Goal: Complete application form

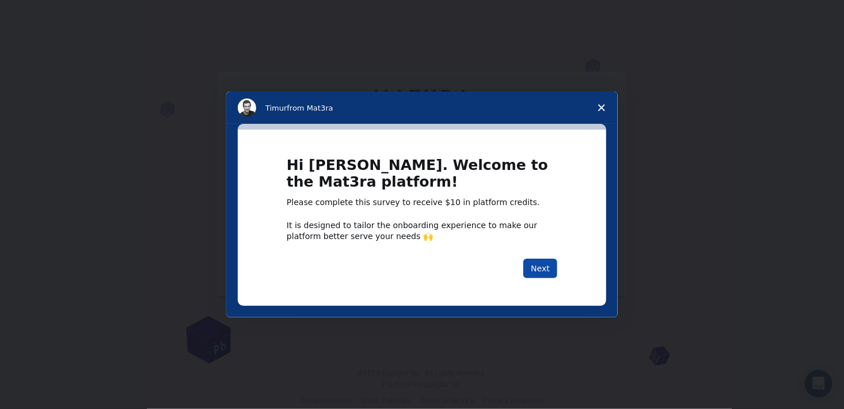
click at [535, 270] on button "Next" at bounding box center [540, 268] width 34 height 20
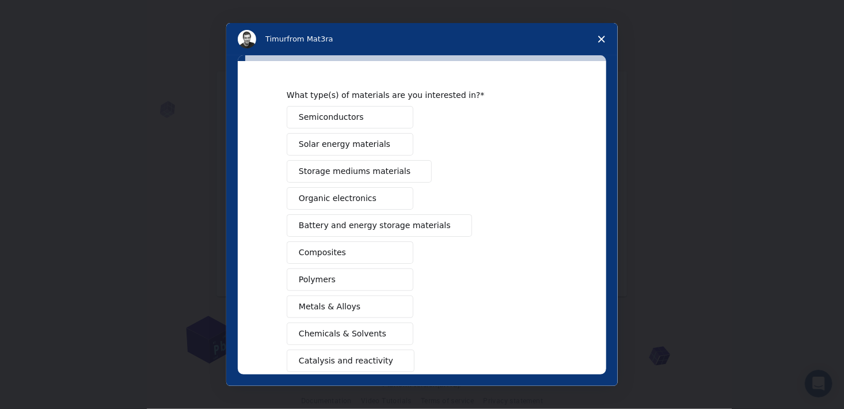
scroll to position [25, 0]
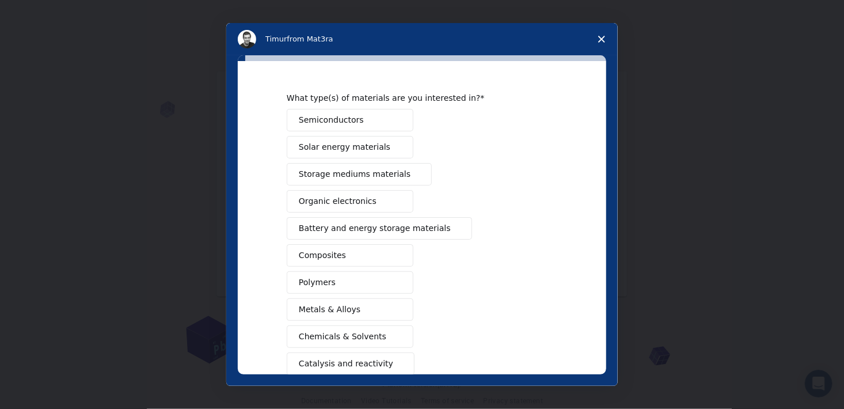
click at [328, 150] on span "Solar energy materials" at bounding box center [345, 147] width 92 height 12
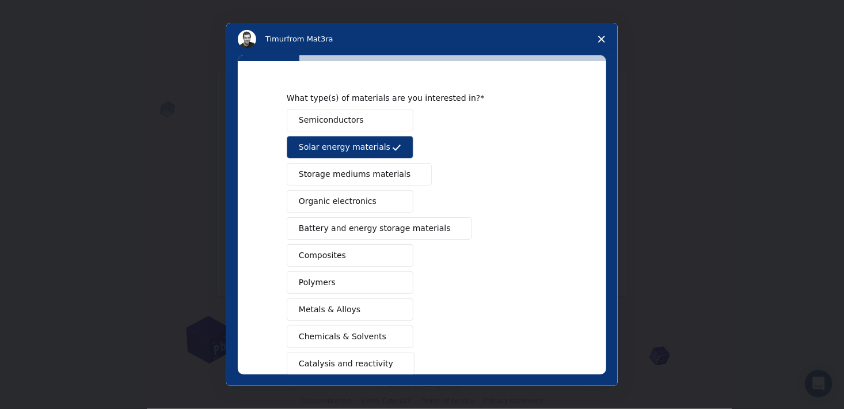
drag, startPoint x: 600, startPoint y: 141, endPoint x: 599, endPoint y: 292, distance: 151.4
click at [599, 292] on div "What type(s) of materials are you interested in? Semiconductors Solar energy ma…" at bounding box center [422, 217] width 368 height 313
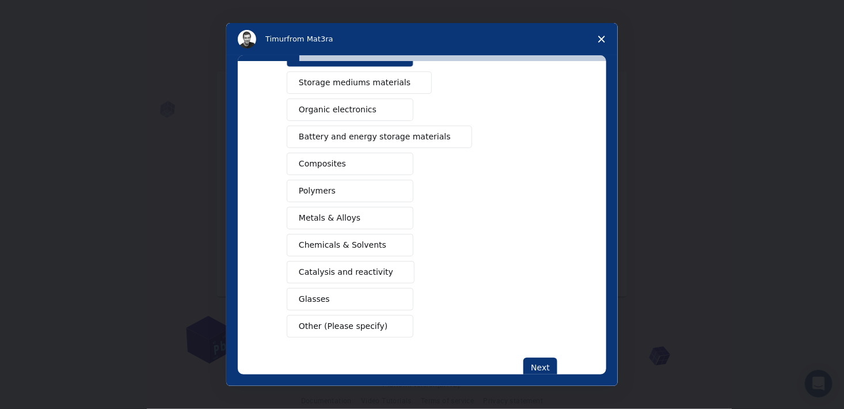
scroll to position [143, 0]
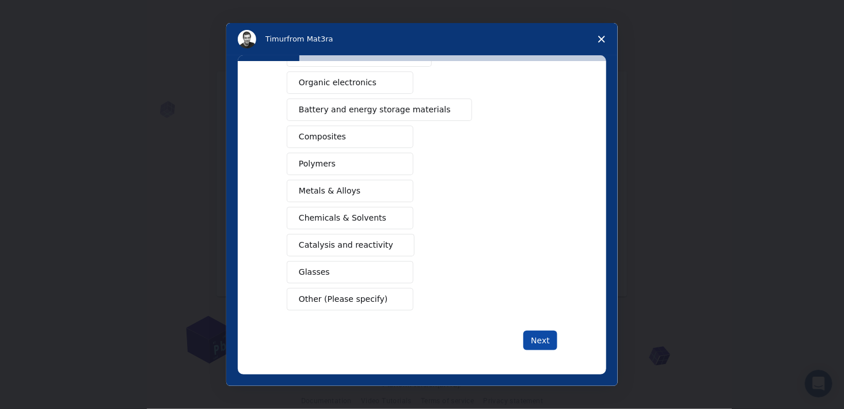
click at [535, 342] on button "Next" at bounding box center [540, 340] width 34 height 20
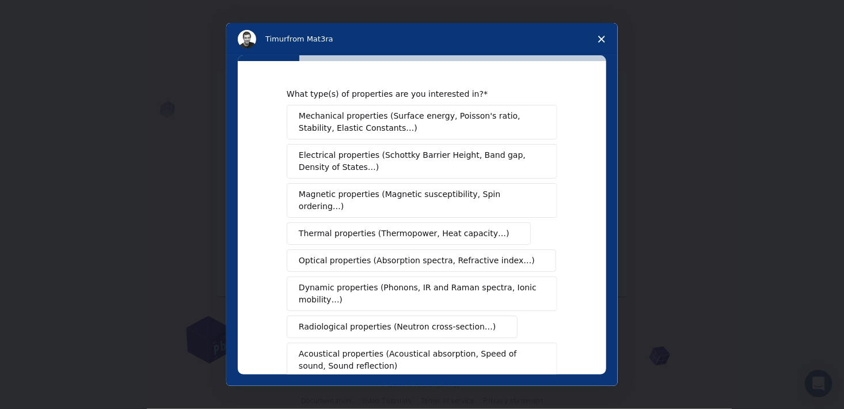
click at [348, 155] on span "Electrical properties (Schottky Barrier Height, Band gap, Density of States…)" at bounding box center [418, 161] width 239 height 24
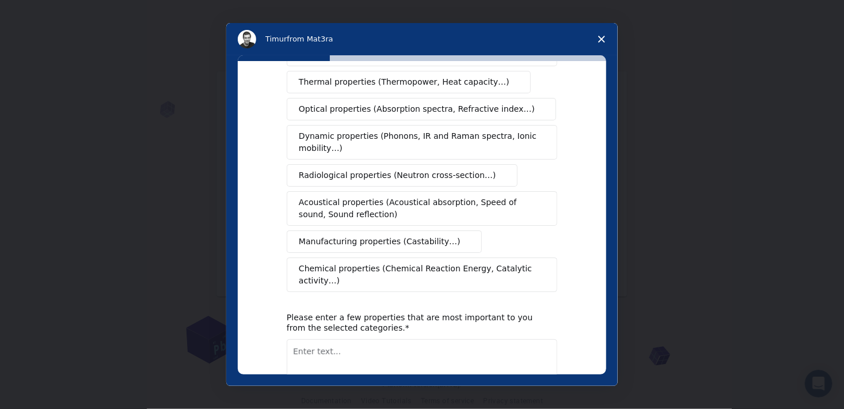
scroll to position [203, 0]
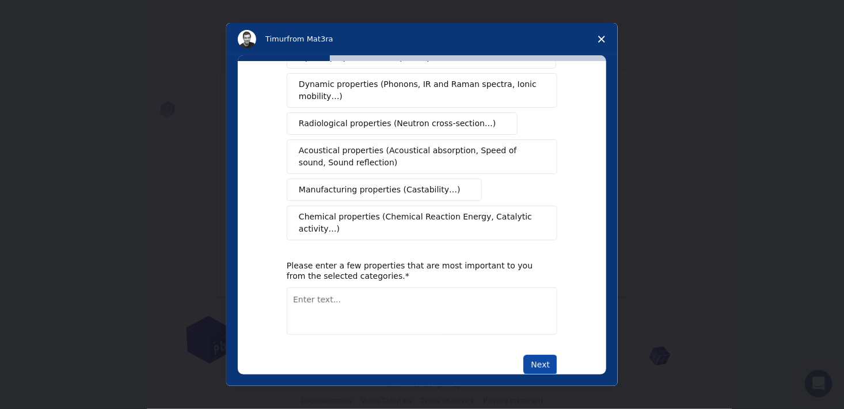
click at [541, 355] on button "Next" at bounding box center [540, 365] width 34 height 20
click at [320, 294] on textarea "Enter text..." at bounding box center [422, 310] width 271 height 47
type textarea "elektic"
click at [541, 355] on button "Next" at bounding box center [540, 365] width 34 height 20
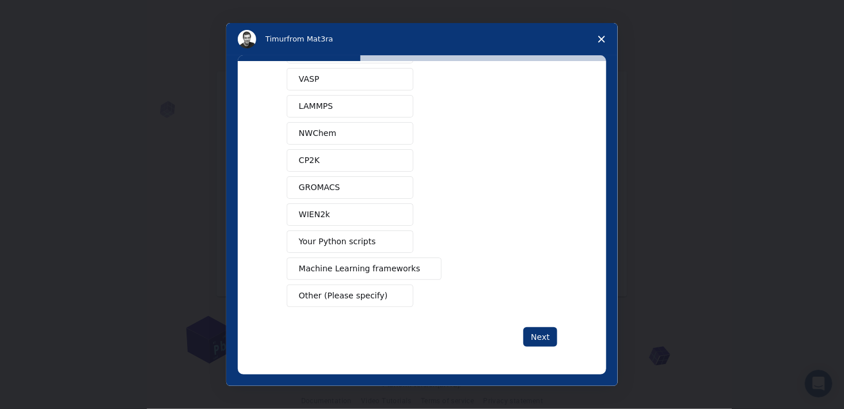
scroll to position [0, 0]
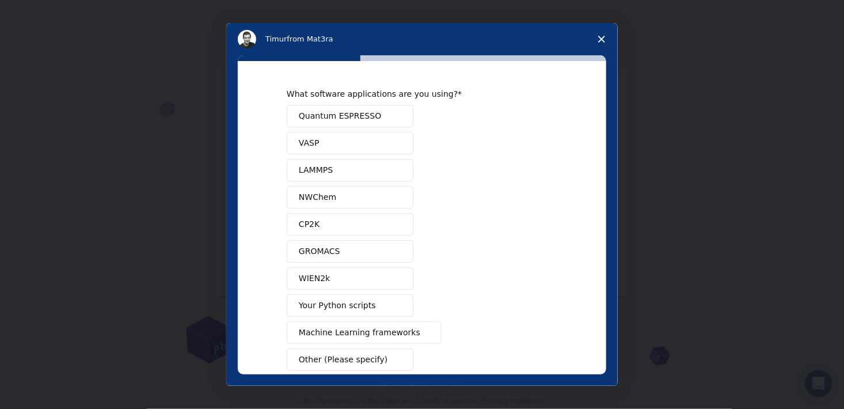
click at [309, 120] on span "Quantum ESPRESSO" at bounding box center [340, 116] width 82 height 12
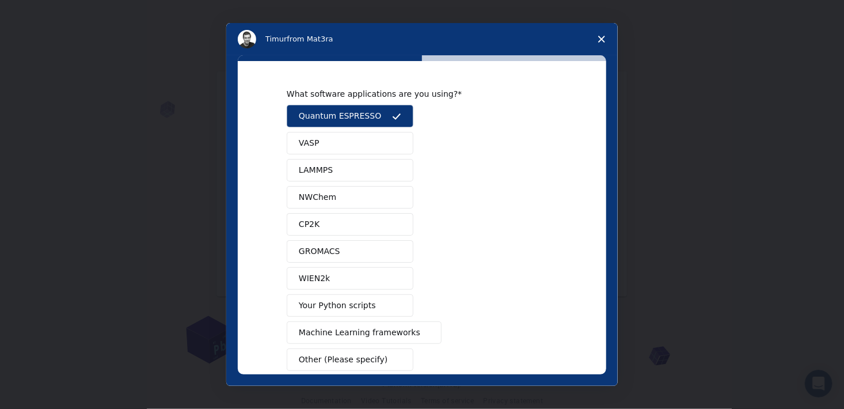
scroll to position [61, 0]
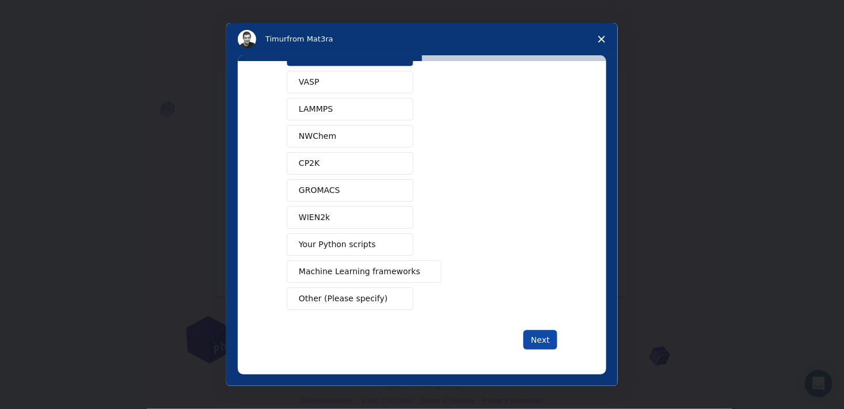
click at [547, 341] on button "Next" at bounding box center [540, 340] width 34 height 20
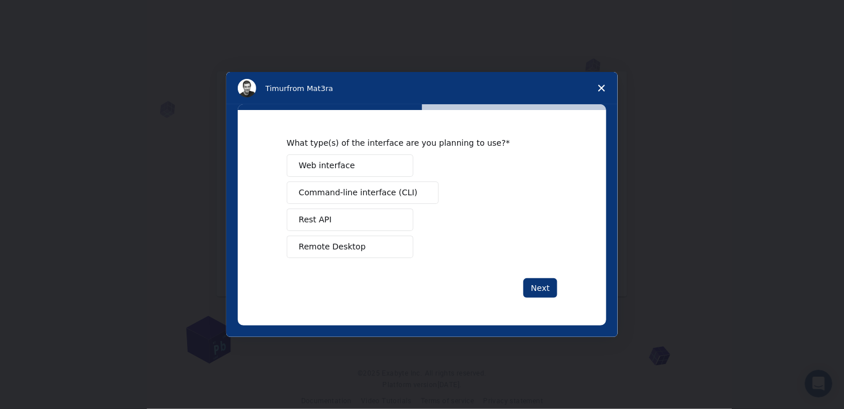
scroll to position [0, 0]
click at [323, 165] on span "Web interface" at bounding box center [327, 165] width 56 height 12
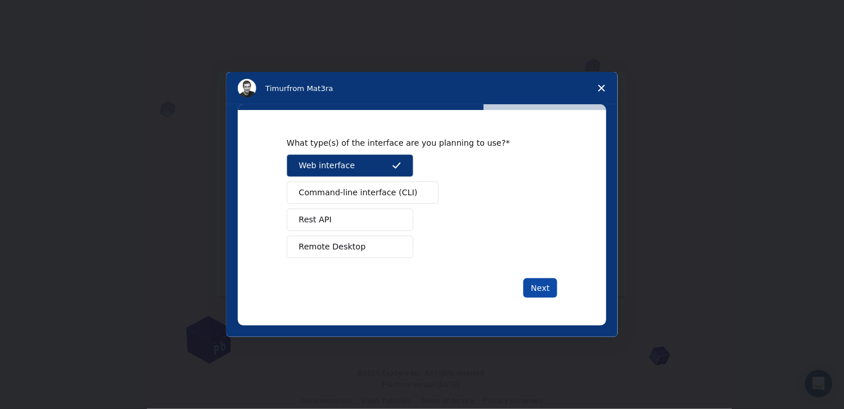
click at [542, 293] on button "Next" at bounding box center [540, 288] width 34 height 20
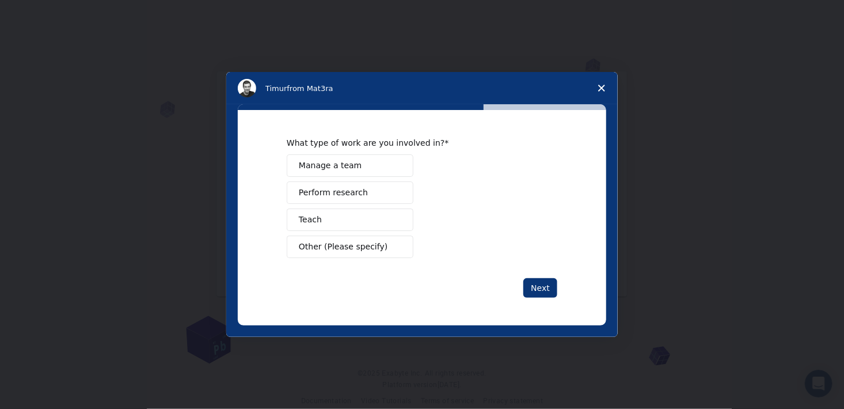
click at [315, 167] on span "Manage a team" at bounding box center [330, 165] width 63 height 12
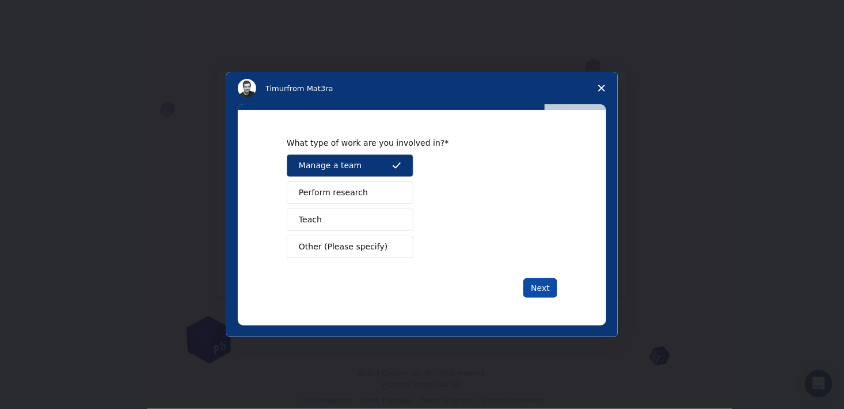
click at [540, 287] on button "Next" at bounding box center [540, 288] width 34 height 20
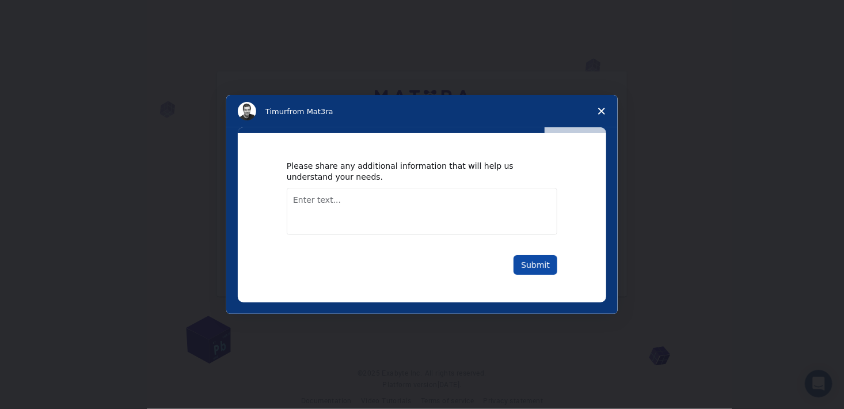
click at [536, 264] on button "Submit" at bounding box center [536, 265] width 44 height 20
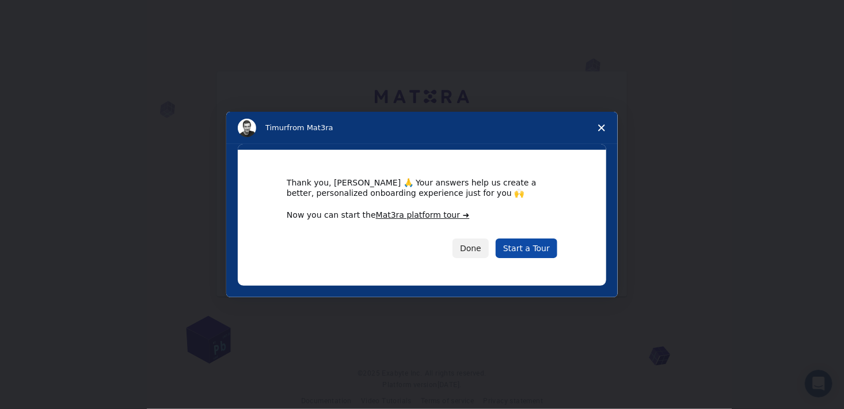
click at [522, 249] on link "Start a Tour" at bounding box center [527, 248] width 62 height 20
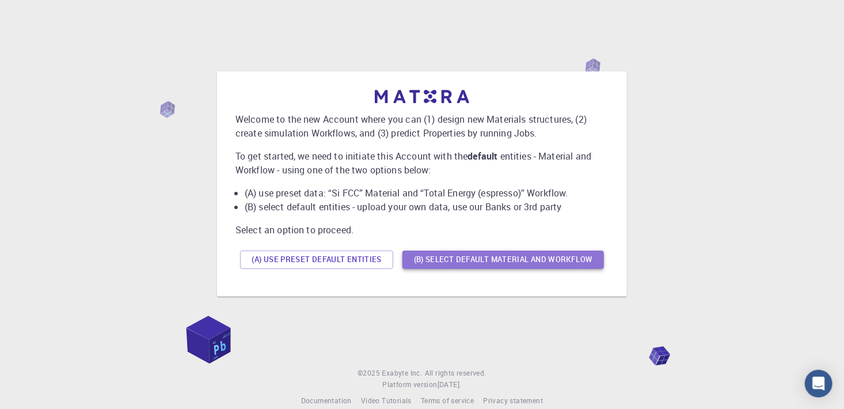
click at [450, 259] on button "(B) Select default material and workflow" at bounding box center [502, 259] width 201 height 18
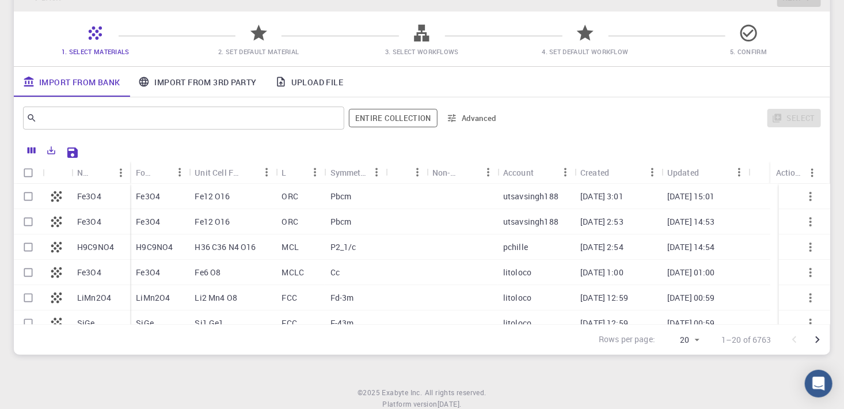
scroll to position [83, 0]
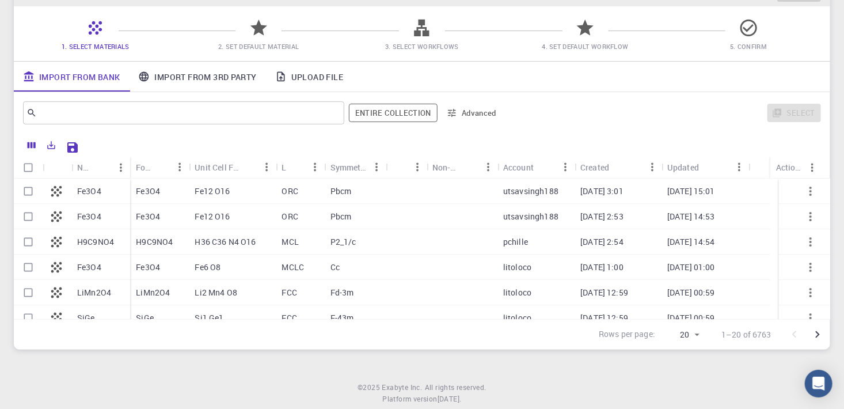
click at [91, 192] on p "Fe3O4" at bounding box center [89, 191] width 24 height 12
checkbox input "true"
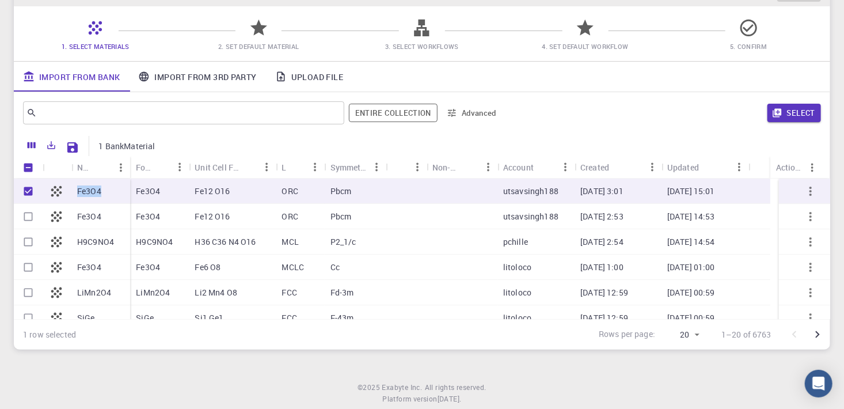
click at [91, 192] on p "Fe3O4" at bounding box center [89, 191] width 24 height 12
checkbox input "false"
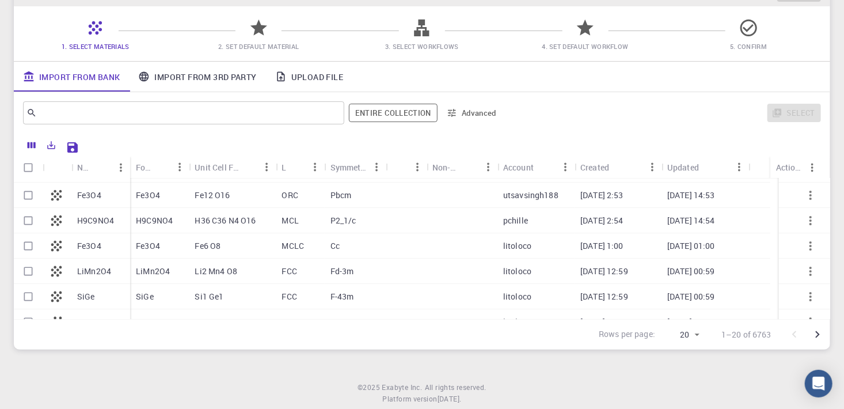
scroll to position [0, 0]
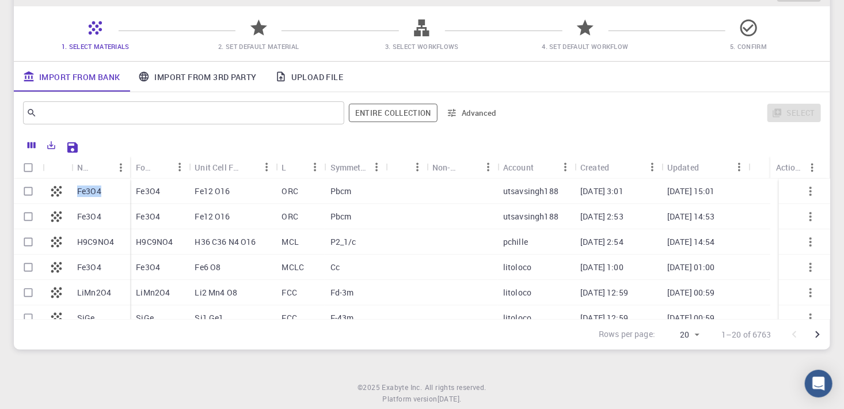
click at [57, 189] on icon at bounding box center [56, 190] width 11 height 11
checkbox input "true"
click at [57, 189] on icon at bounding box center [56, 190] width 11 height 11
checkbox input "false"
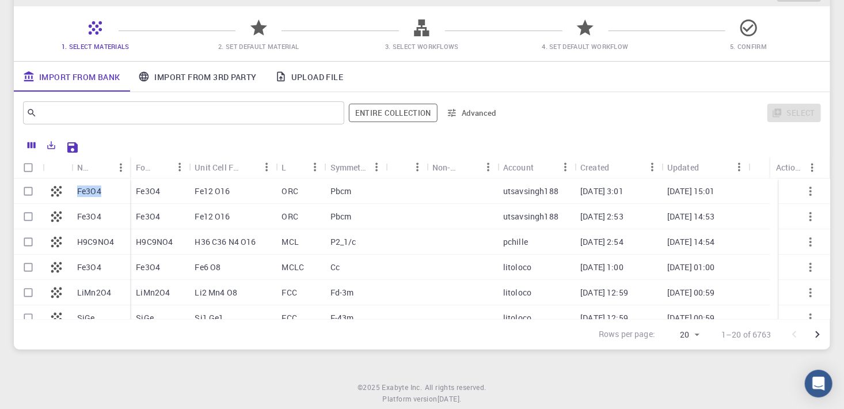
checkbox input "false"
click at [57, 189] on icon at bounding box center [56, 190] width 11 height 11
checkbox input "true"
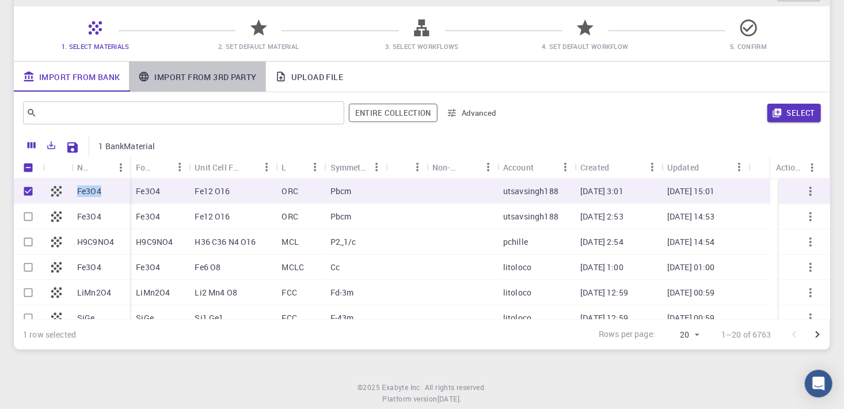
click at [185, 77] on link "Import From 3rd Party" at bounding box center [197, 77] width 136 height 30
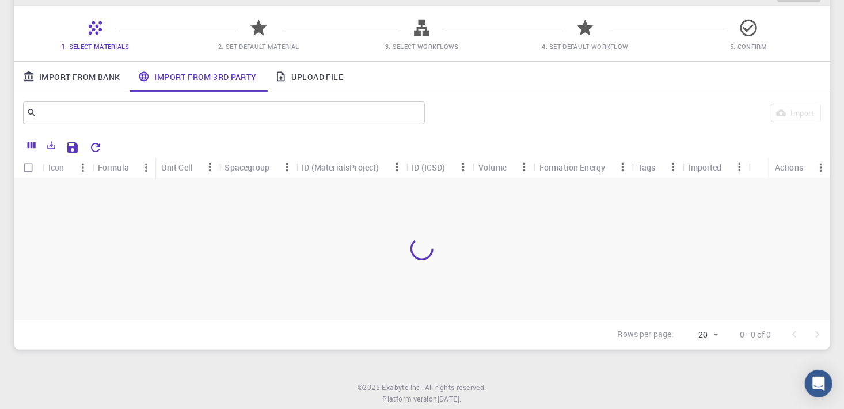
click at [337, 168] on div "ID (MaterialsProject)" at bounding box center [340, 167] width 77 height 22
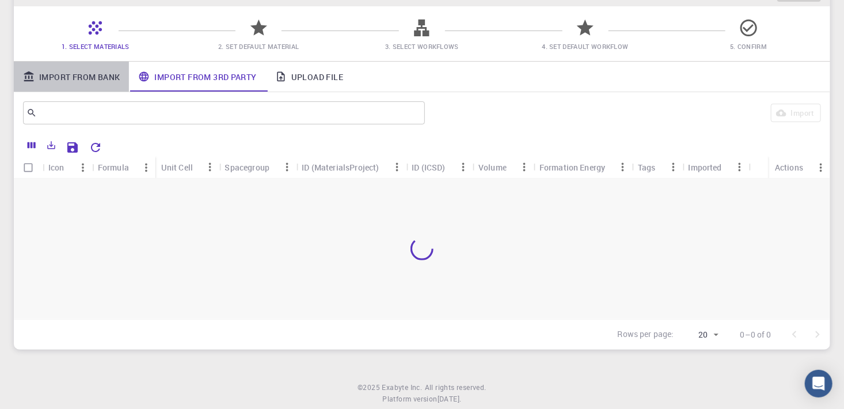
click at [95, 78] on link "Import From Bank" at bounding box center [71, 77] width 115 height 30
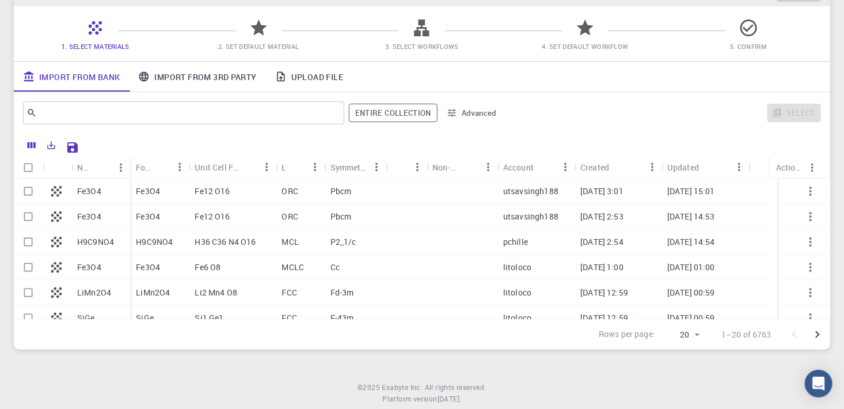
click at [150, 191] on p "Fe3O4" at bounding box center [148, 191] width 24 height 12
checkbox input "true"
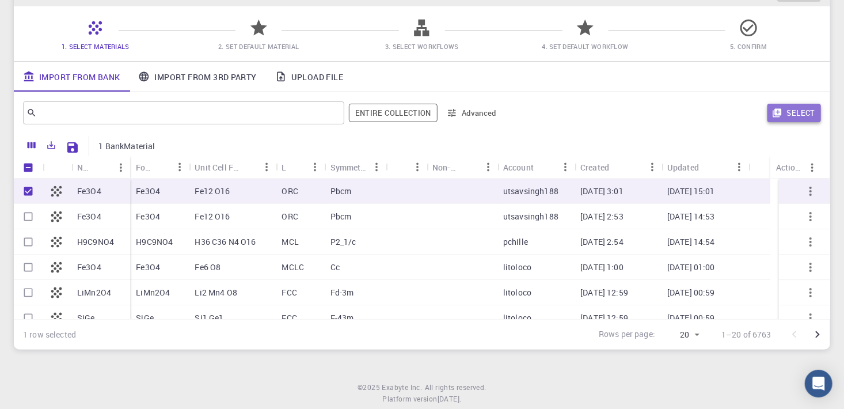
click at [805, 111] on button "Select" at bounding box center [794, 113] width 54 height 18
click at [804, 192] on icon "button" at bounding box center [811, 191] width 14 height 14
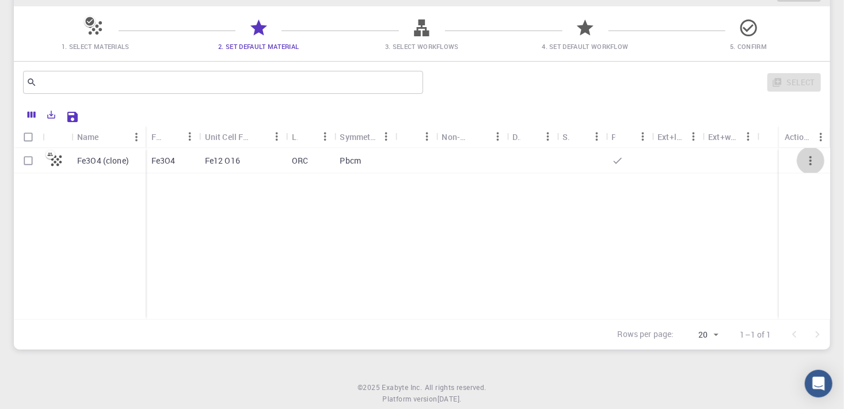
click at [812, 162] on icon "button" at bounding box center [811, 161] width 14 height 14
click at [57, 159] on icon at bounding box center [56, 160] width 11 height 11
checkbox input "true"
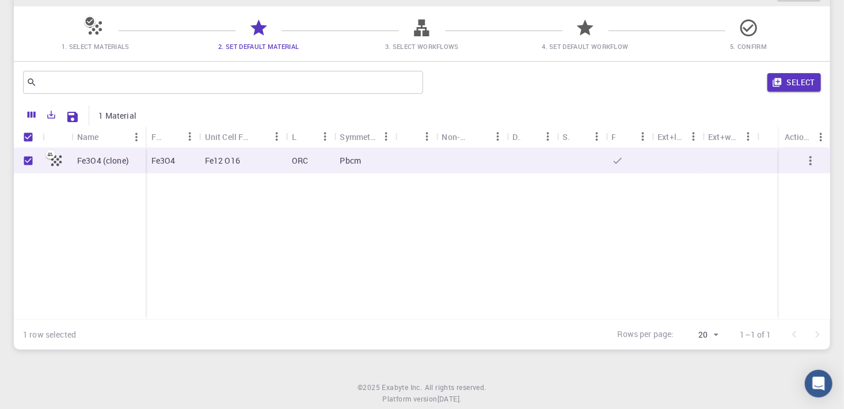
click at [57, 159] on icon at bounding box center [56, 160] width 11 height 11
checkbox input "false"
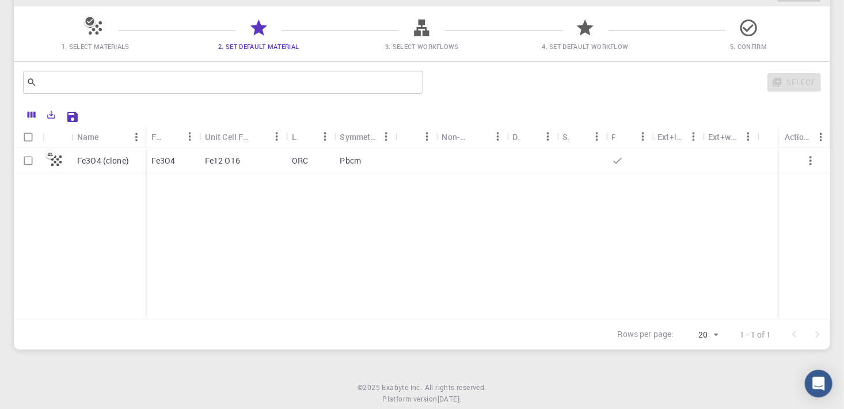
click at [57, 159] on icon at bounding box center [56, 160] width 11 height 11
checkbox input "true"
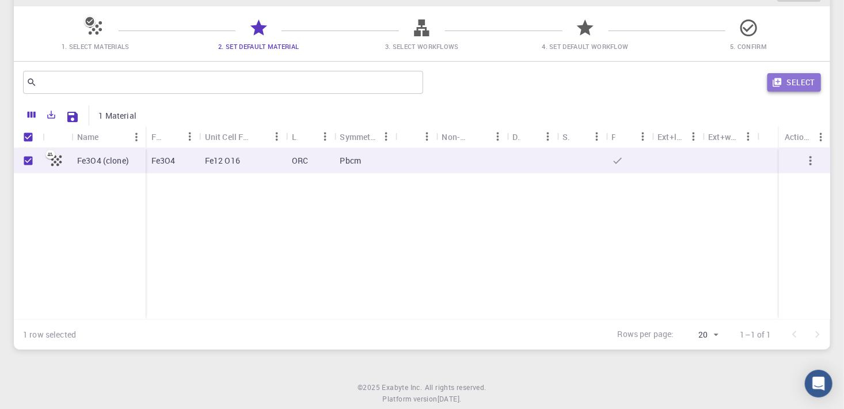
click at [793, 77] on button "Select" at bounding box center [794, 82] width 54 height 18
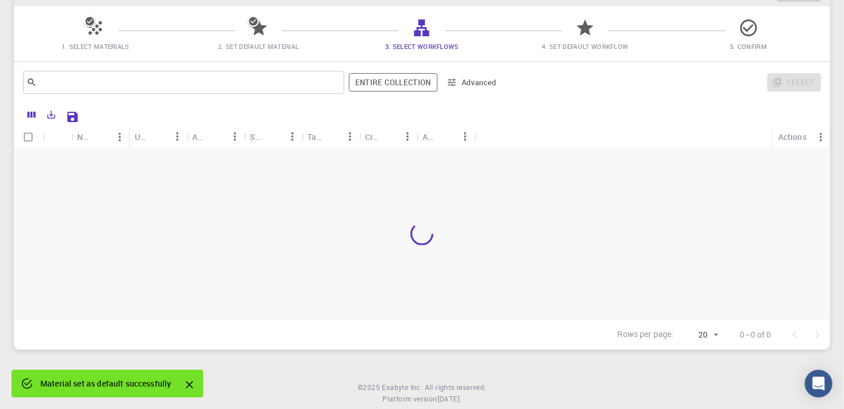
click at [223, 159] on div at bounding box center [422, 233] width 816 height 171
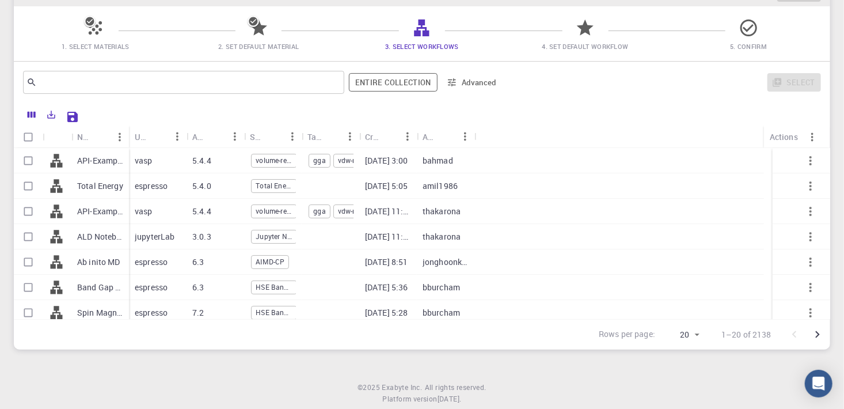
click at [215, 109] on div at bounding box center [452, 115] width 737 height 20
click at [77, 160] on p "API-Examples Band Structure + Band Gap (D3-GGA-BS-BG-DOS) (clone) (clone)" at bounding box center [100, 161] width 46 height 12
checkbox input "true"
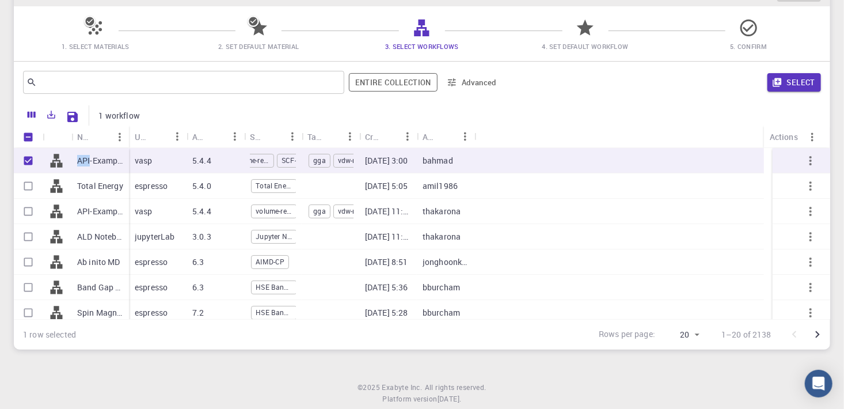
click at [77, 160] on p "API-Examples Band Structure + Band Gap (D3-GGA-BS-BG-DOS) (clone) (clone)" at bounding box center [100, 161] width 46 height 12
checkbox input "false"
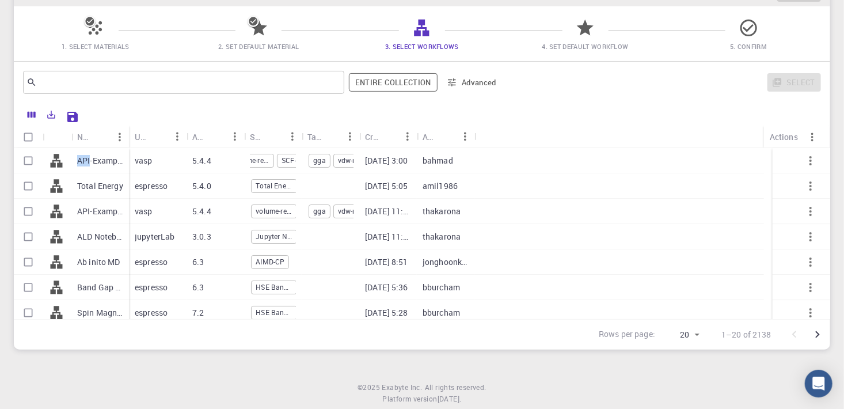
drag, startPoint x: 77, startPoint y: 160, endPoint x: 56, endPoint y: 163, distance: 21.5
click at [56, 163] on icon at bounding box center [56, 161] width 16 height 16
checkbox input "true"
click at [56, 163] on icon at bounding box center [56, 161] width 16 height 16
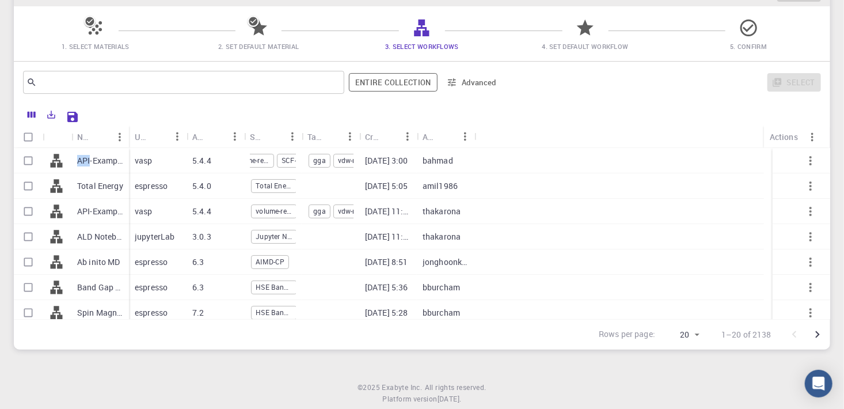
checkbox input "false"
drag, startPoint x: 56, startPoint y: 163, endPoint x: 54, endPoint y: 114, distance: 49.0
click at [54, 114] on icon "Export" at bounding box center [51, 114] width 10 height 10
click at [63, 135] on li "Download as CSV" at bounding box center [91, 139] width 98 height 21
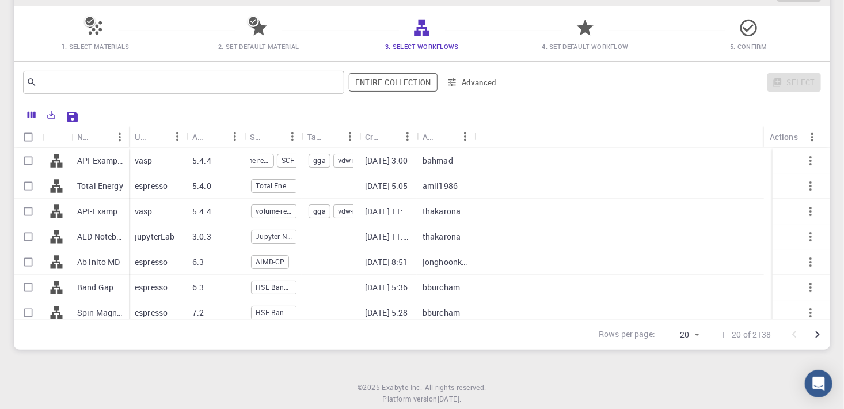
click at [146, 237] on p "jupyterLab" at bounding box center [155, 237] width 40 height 12
checkbox input "true"
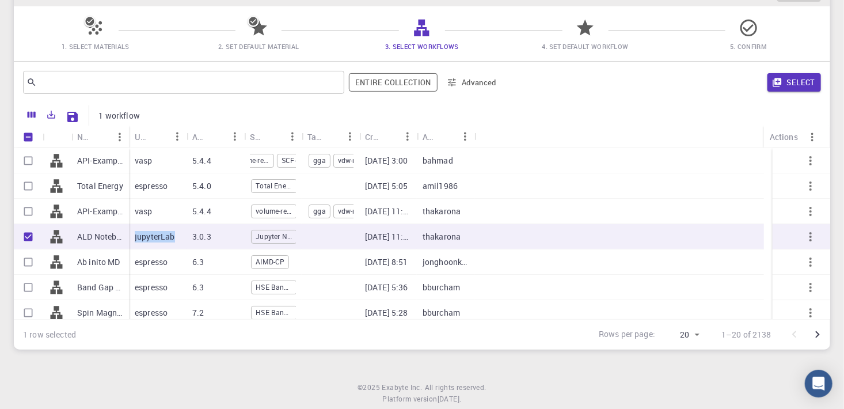
click at [146, 237] on p "jupyterLab" at bounding box center [155, 237] width 40 height 12
checkbox input "false"
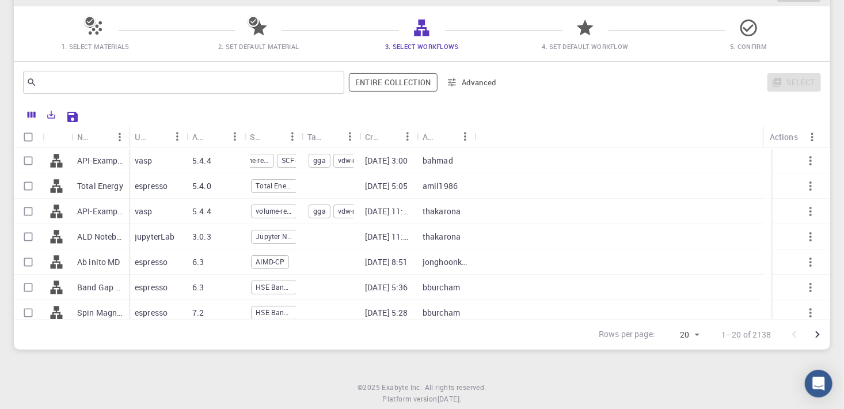
drag, startPoint x: 146, startPoint y: 237, endPoint x: 268, endPoint y: 232, distance: 122.1
click at [268, 232] on span "Jupyter Notebook" at bounding box center [274, 236] width 45 height 10
checkbox input "true"
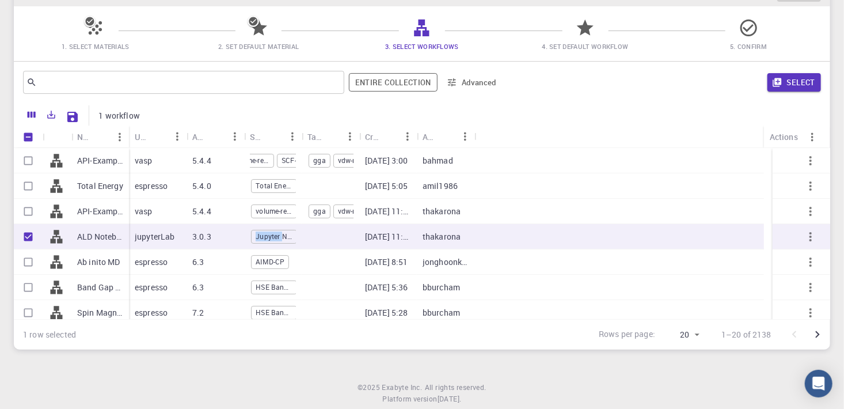
click at [268, 232] on span "Jupyter Notebook" at bounding box center [274, 236] width 45 height 10
checkbox input "false"
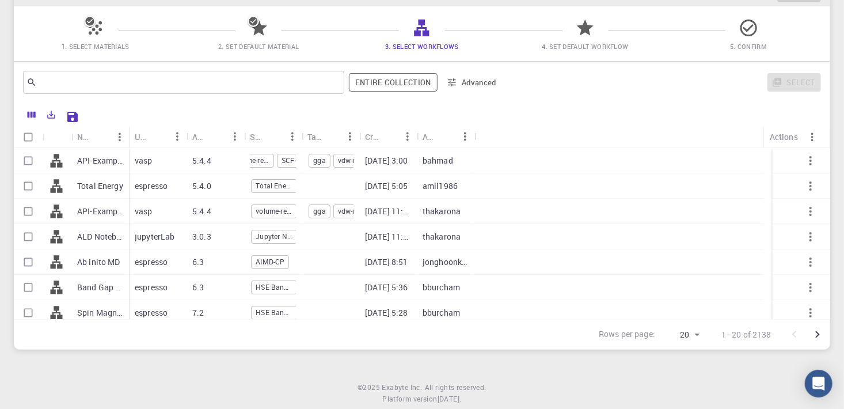
click at [142, 234] on p "jupyterLab" at bounding box center [155, 237] width 40 height 12
checkbox input "true"
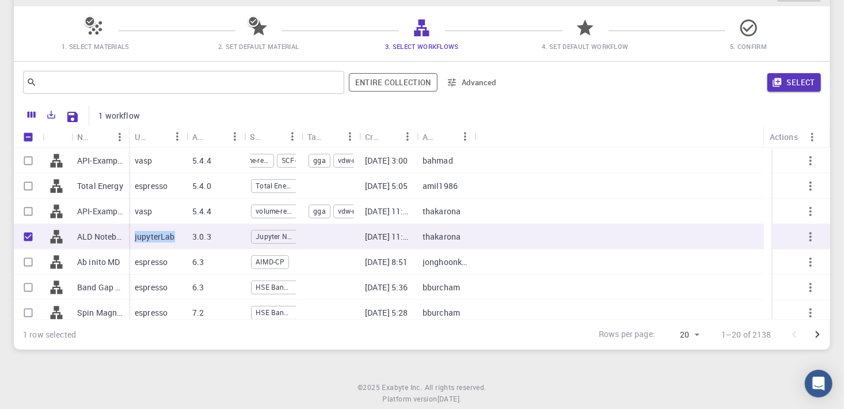
click at [142, 234] on p "jupyterLab" at bounding box center [155, 237] width 40 height 12
checkbox input "false"
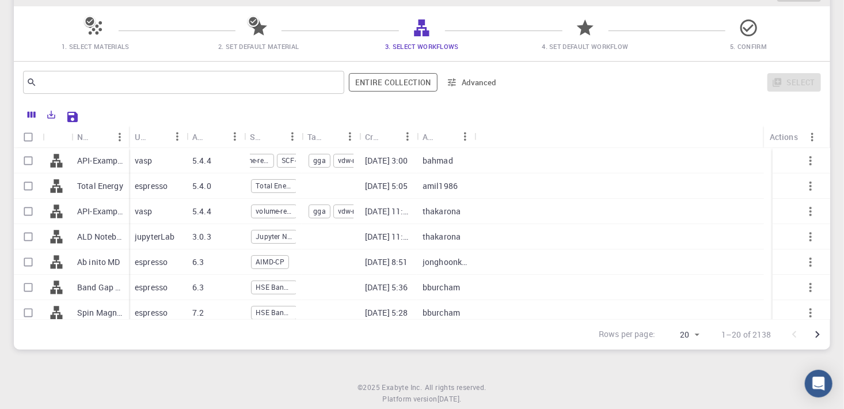
drag, startPoint x: 142, startPoint y: 234, endPoint x: 100, endPoint y: 237, distance: 42.7
click at [100, 237] on p "ALD Notebook (clone) (clone)" at bounding box center [100, 237] width 46 height 12
checkbox input "true"
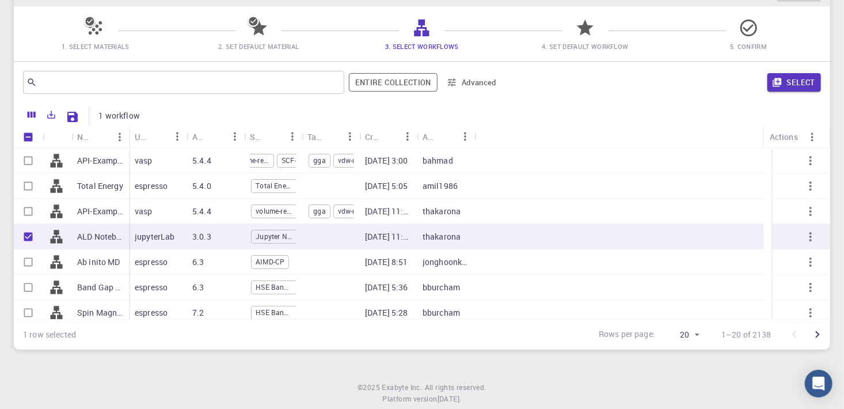
click at [58, 235] on icon at bounding box center [56, 237] width 16 height 16
checkbox input "false"
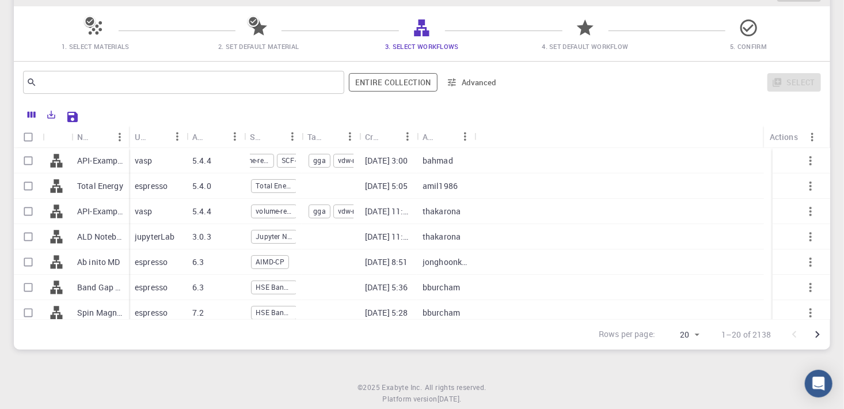
click at [58, 235] on icon at bounding box center [56, 237] width 16 height 16
checkbox input "true"
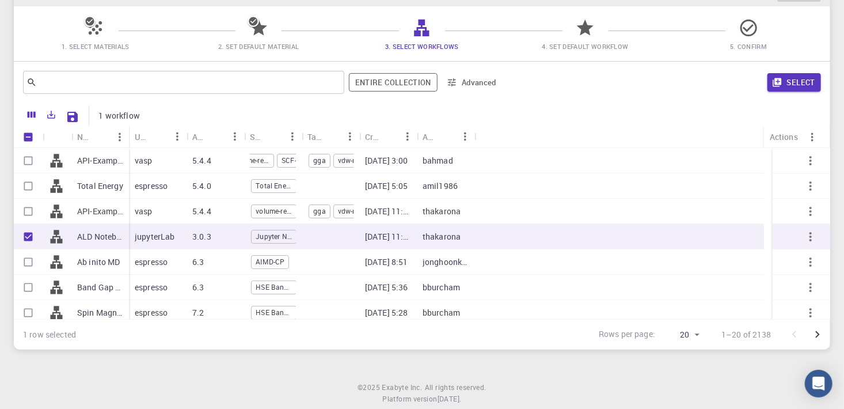
click at [58, 235] on icon at bounding box center [56, 237] width 16 height 16
checkbox input "false"
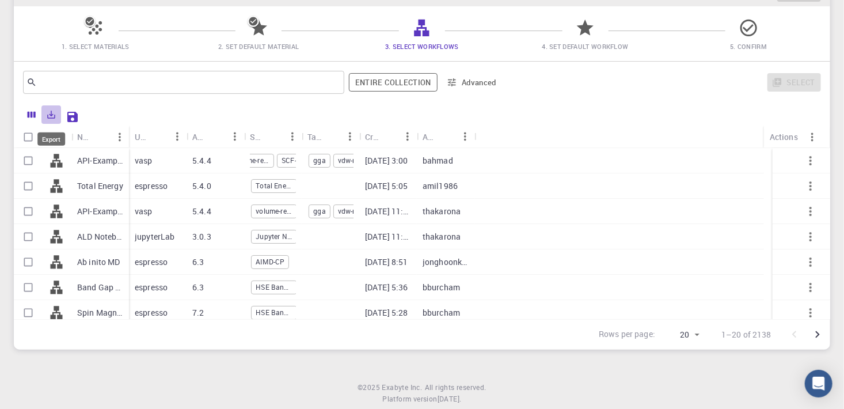
click at [54, 115] on icon "Export" at bounding box center [51, 114] width 10 height 10
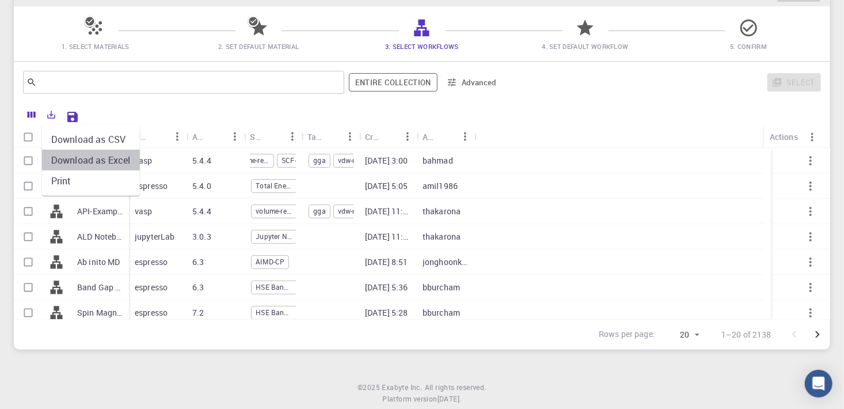
click at [71, 161] on li "Download as Excel" at bounding box center [91, 160] width 98 height 21
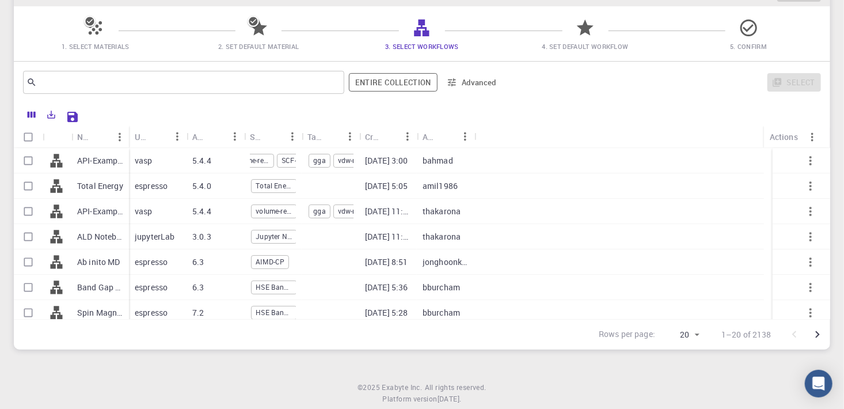
click at [533, 22] on div "1. Select Materials 2. Set Default Material 3. Select Workflows 4. Set Default …" at bounding box center [422, 33] width 816 height 55
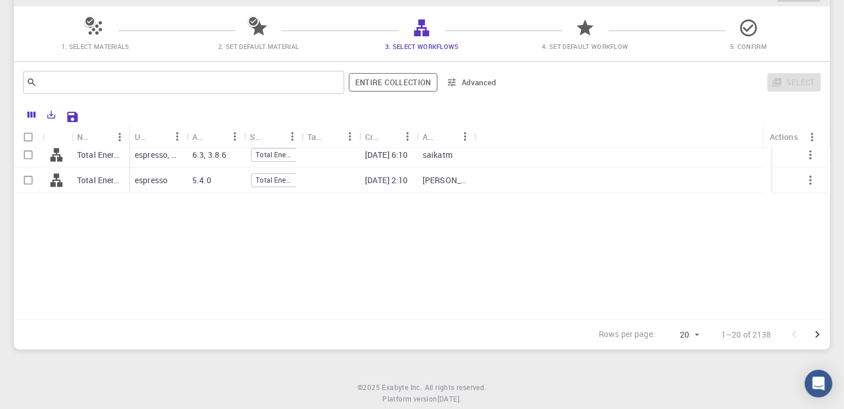
scroll to position [0, 0]
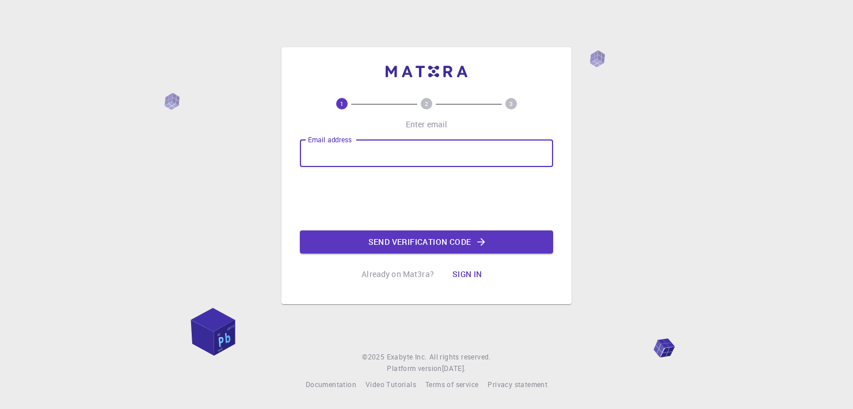
click at [324, 154] on input "Email address" at bounding box center [426, 153] width 253 height 28
type input "[EMAIL_ADDRESS][DOMAIN_NAME]"
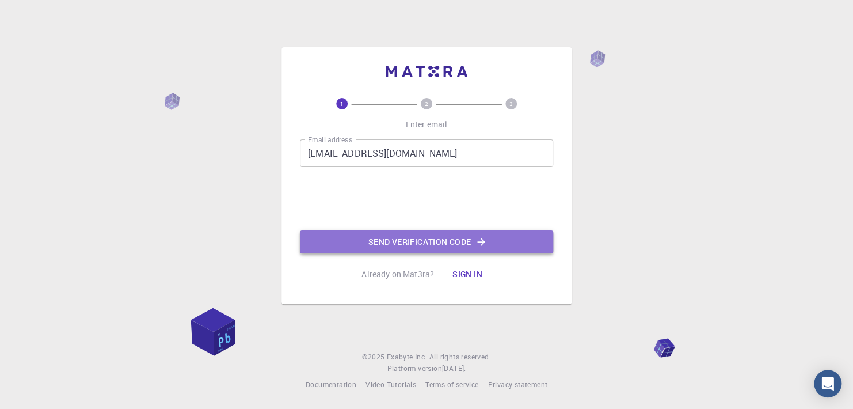
click at [394, 240] on button "Send verification code" at bounding box center [426, 241] width 253 height 23
